Goal: Task Accomplishment & Management: Manage account settings

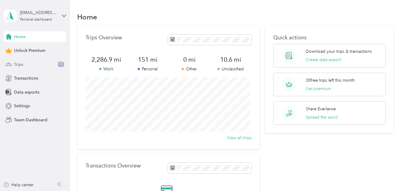
click at [62, 64] on span "1" at bounding box center [61, 64] width 6 height 5
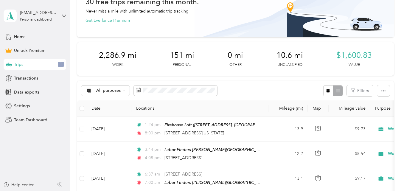
scroll to position [36, 0]
